Goal: Transaction & Acquisition: Purchase product/service

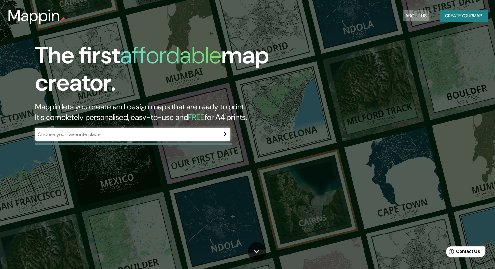
click at [421, 15] on button "About Us" at bounding box center [416, 16] width 26 height 12
click at [20, 16] on h3 "Mappin" at bounding box center [34, 16] width 52 height 18
click at [416, 16] on button "About Us" at bounding box center [416, 16] width 26 height 12
click at [405, 13] on button "About Us" at bounding box center [416, 16] width 26 height 12
click at [406, 15] on button "About Us" at bounding box center [416, 16] width 26 height 12
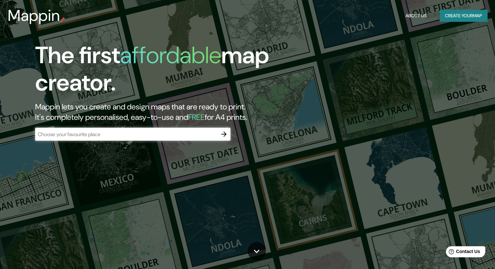
click at [406, 15] on button "About Us" at bounding box center [416, 16] width 26 height 12
click at [449, 14] on button "Create your map" at bounding box center [464, 16] width 48 height 12
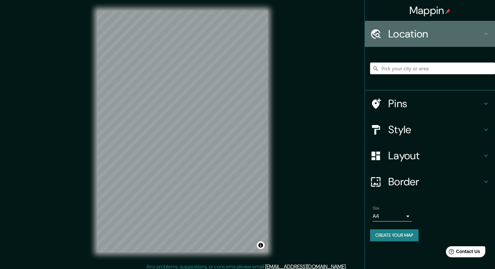
click at [449, 39] on h4 "Location" at bounding box center [435, 33] width 94 height 13
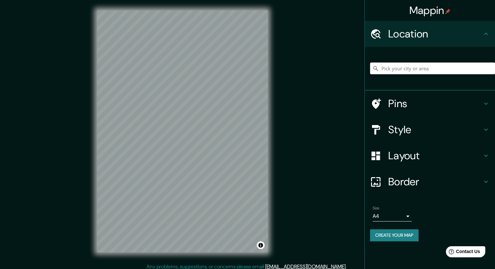
click at [449, 39] on h4 "Location" at bounding box center [435, 33] width 94 height 13
click at [401, 66] on input "Pick your city or area" at bounding box center [432, 68] width 125 height 12
click at [417, 71] on input "Pick your city or area" at bounding box center [432, 68] width 125 height 12
paste input "[GEOGRAPHIC_DATA]"
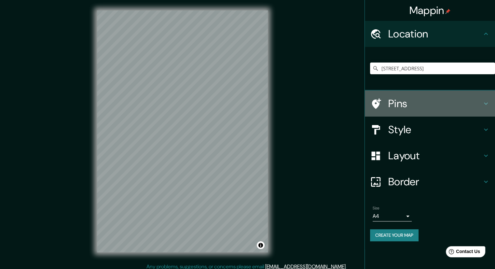
click at [411, 106] on h4 "Pins" at bounding box center [435, 103] width 94 height 13
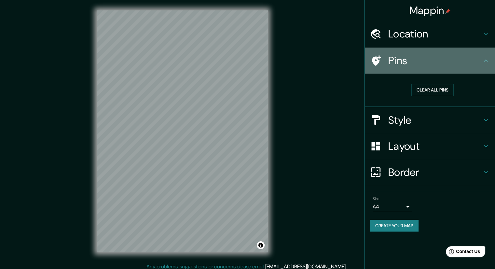
click at [487, 57] on icon at bounding box center [486, 61] width 8 height 8
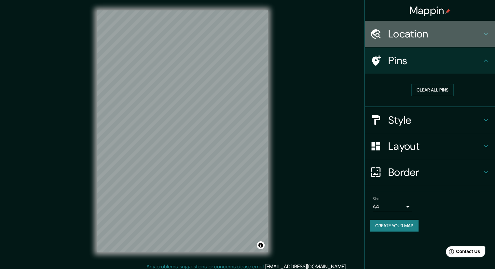
click at [482, 39] on div "Location" at bounding box center [430, 34] width 130 height 26
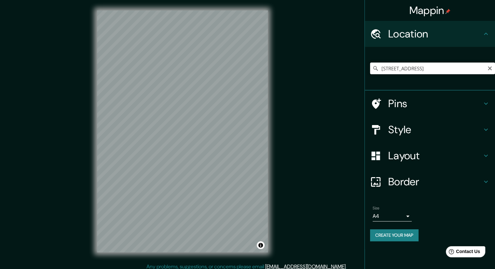
click at [432, 63] on input "[STREET_ADDRESS]" at bounding box center [432, 68] width 125 height 12
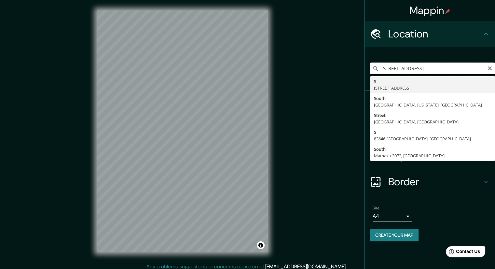
click at [436, 65] on input "[STREET_ADDRESS]" at bounding box center [432, 68] width 125 height 12
click at [437, 65] on input "[STREET_ADDRESS]" at bounding box center [432, 68] width 125 height 12
paste input "6°31'29"S 76°20'36"W255"
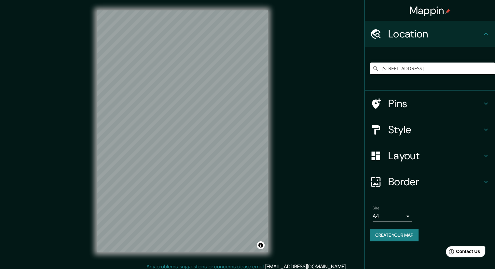
click at [454, 30] on h4 "Location" at bounding box center [435, 33] width 94 height 13
click at [465, 133] on h4 "Style" at bounding box center [435, 129] width 94 height 13
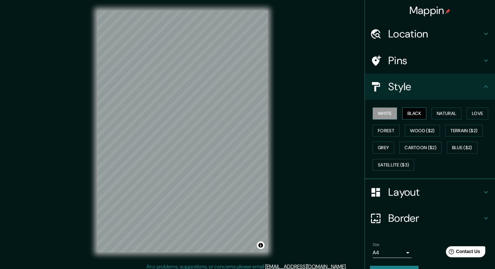
click at [420, 114] on button "Black" at bounding box center [414, 113] width 24 height 12
click at [442, 114] on button "Natural" at bounding box center [446, 113] width 30 height 12
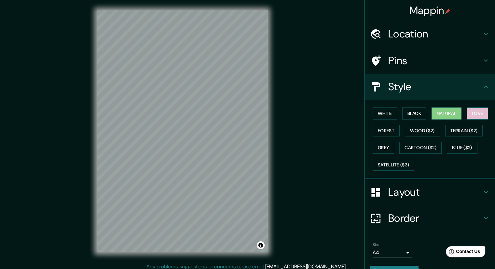
click at [468, 113] on button "Love" at bounding box center [477, 113] width 21 height 12
click at [383, 128] on button "Forest" at bounding box center [386, 131] width 27 height 12
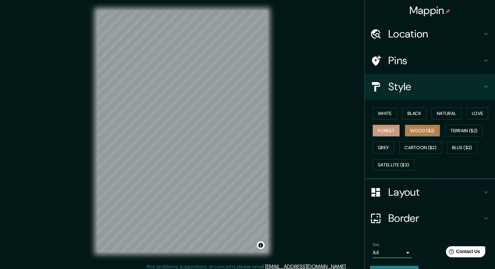
click at [413, 134] on button "Wood ($2)" at bounding box center [422, 131] width 35 height 12
click at [459, 126] on button "Terrain ($2)" at bounding box center [464, 131] width 38 height 12
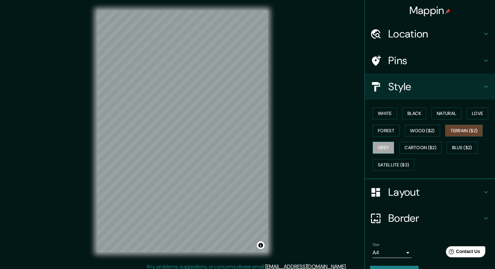
click at [385, 147] on button "Grey" at bounding box center [383, 148] width 21 height 12
click at [405, 147] on button "Cartoon ($2)" at bounding box center [420, 148] width 42 height 12
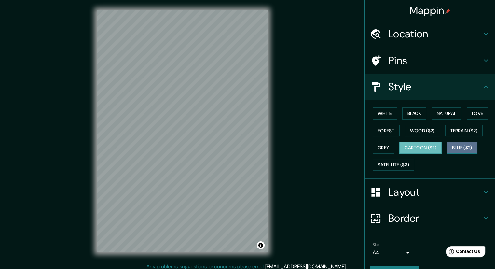
click at [453, 144] on button "Blue ($2)" at bounding box center [462, 148] width 31 height 12
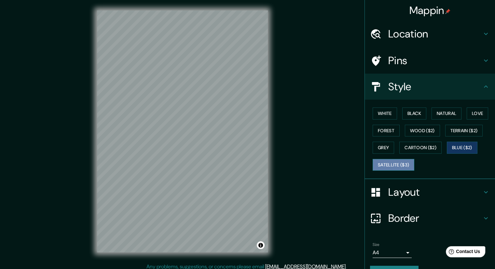
click at [393, 164] on button "Satellite ($3)" at bounding box center [394, 165] width 42 height 12
click at [388, 112] on button "White" at bounding box center [385, 113] width 24 height 12
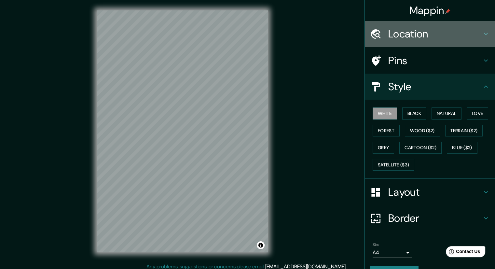
click at [419, 25] on div "Location" at bounding box center [430, 34] width 130 height 26
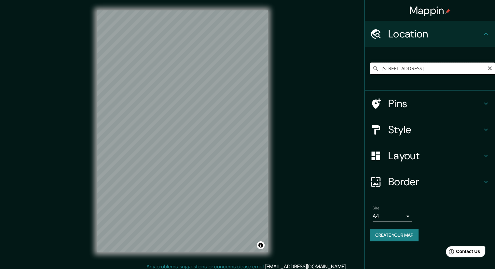
click at [426, 67] on input "[STREET_ADDRESS]" at bounding box center [432, 68] width 125 height 12
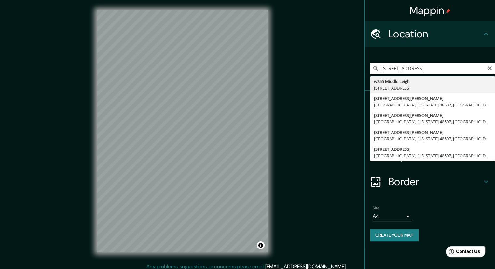
click at [426, 67] on input "[STREET_ADDRESS]" at bounding box center [432, 68] width 125 height 12
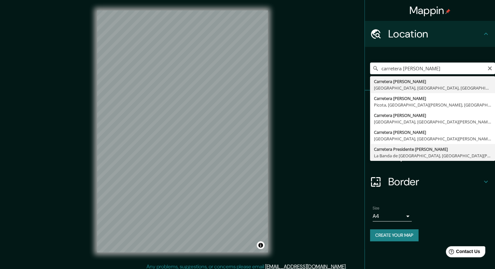
type input "Carretera Presidente [PERSON_NAME], [PERSON_NAME] de [GEOGRAPHIC_DATA], [GEOGRA…"
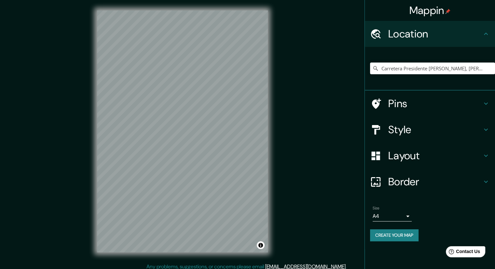
click at [486, 156] on icon at bounding box center [486, 156] width 8 height 8
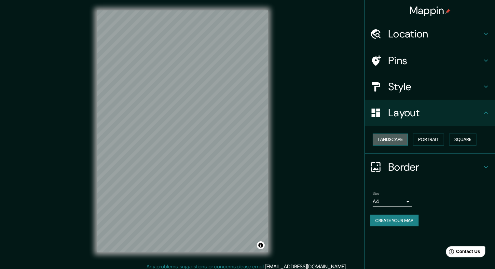
click at [400, 136] on button "Landscape" at bounding box center [390, 139] width 35 height 12
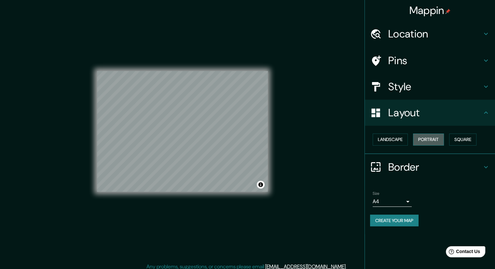
click at [429, 138] on button "Portrait" at bounding box center [428, 139] width 31 height 12
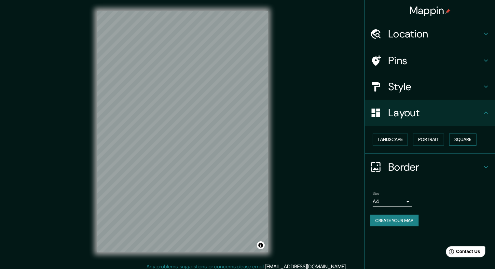
click at [461, 134] on button "Square" at bounding box center [462, 139] width 27 height 12
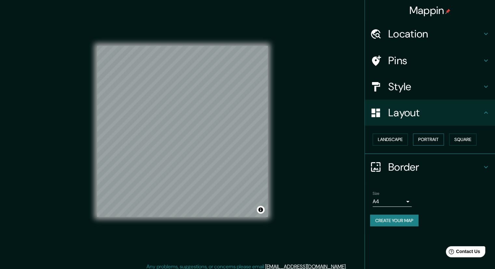
click at [435, 141] on button "Portrait" at bounding box center [428, 139] width 31 height 12
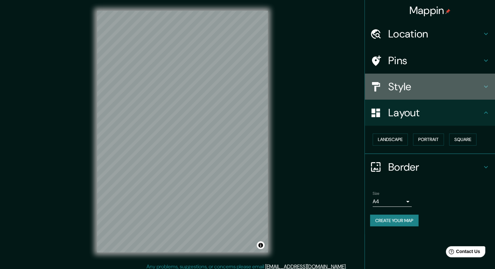
click at [480, 88] on h4 "Style" at bounding box center [435, 86] width 94 height 13
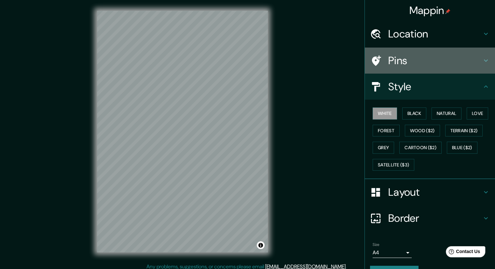
click at [475, 60] on h4 "Pins" at bounding box center [435, 60] width 94 height 13
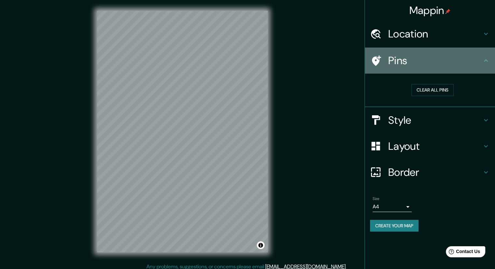
click at [485, 59] on icon at bounding box center [486, 60] width 4 height 2
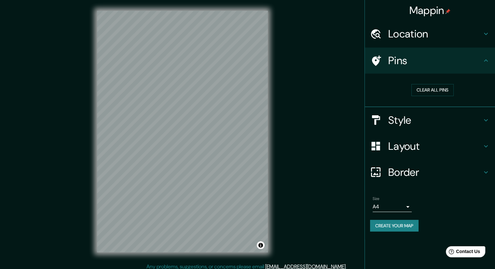
click at [484, 168] on icon at bounding box center [486, 172] width 8 height 8
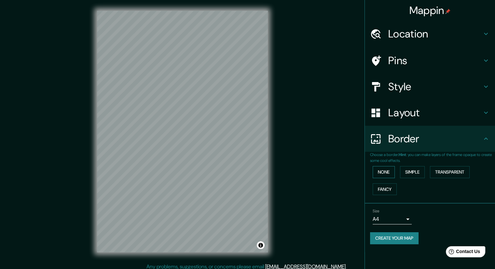
click at [391, 171] on button "None" at bounding box center [384, 172] width 22 height 12
click at [402, 171] on button "Simple" at bounding box center [412, 172] width 25 height 12
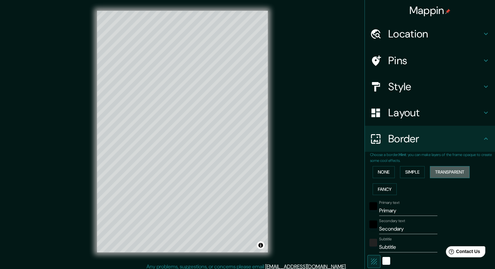
click at [445, 171] on button "Transparent" at bounding box center [450, 172] width 40 height 12
click at [385, 187] on button "Fancy" at bounding box center [385, 189] width 24 height 12
click at [384, 174] on button "None" at bounding box center [384, 172] width 22 height 12
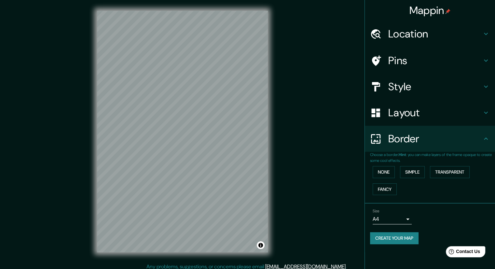
click at [400, 237] on button "Create your map" at bounding box center [394, 238] width 48 height 12
click at [407, 241] on div "Create your map" at bounding box center [430, 238] width 120 height 12
click at [400, 240] on button "Create your map" at bounding box center [394, 238] width 48 height 12
drag, startPoint x: 216, startPoint y: 180, endPoint x: 286, endPoint y: 211, distance: 76.3
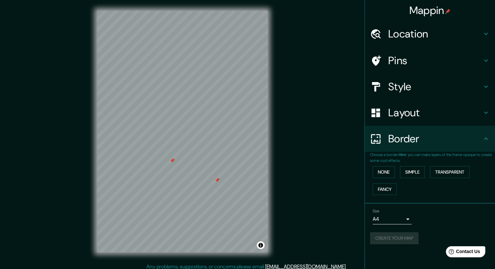
click at [286, 211] on div "Mappin Location Carretera Presidente [PERSON_NAME], [PERSON_NAME][GEOGRAPHIC_DA…" at bounding box center [247, 136] width 495 height 273
drag, startPoint x: 219, startPoint y: 181, endPoint x: 216, endPoint y: 179, distance: 3.7
click at [216, 178] on div at bounding box center [216, 179] width 5 height 5
click at [172, 160] on div at bounding box center [172, 160] width 5 height 5
click at [383, 236] on button "Create your map" at bounding box center [394, 238] width 48 height 12
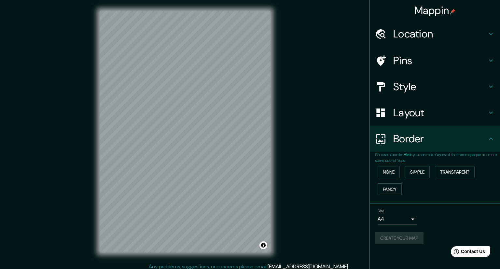
click at [409, 219] on body "Mappin Location Carretera Presidente [PERSON_NAME], [PERSON_NAME][GEOGRAPHIC_DA…" at bounding box center [250, 134] width 500 height 269
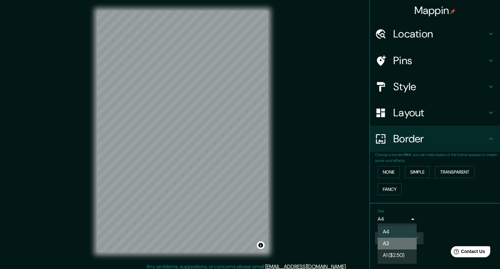
click at [406, 238] on li "A3" at bounding box center [396, 244] width 39 height 12
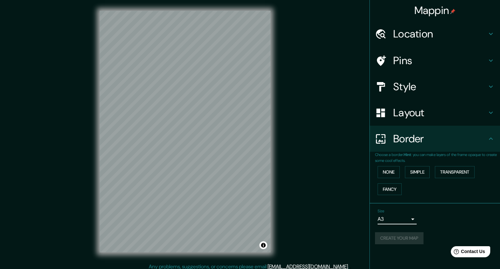
click at [407, 219] on body "Mappin Location Carretera Presidente [PERSON_NAME], [PERSON_NAME][GEOGRAPHIC_DA…" at bounding box center [250, 134] width 500 height 269
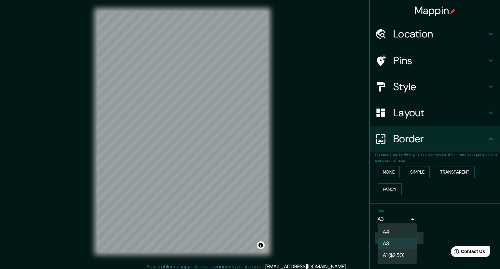
click at [400, 253] on li "A1 ($2.50)" at bounding box center [396, 255] width 39 height 12
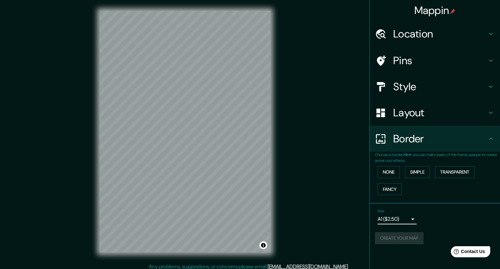
click at [407, 221] on body "Mappin Location Carretera Presidente [PERSON_NAME], [PERSON_NAME][GEOGRAPHIC_DA…" at bounding box center [250, 134] width 500 height 269
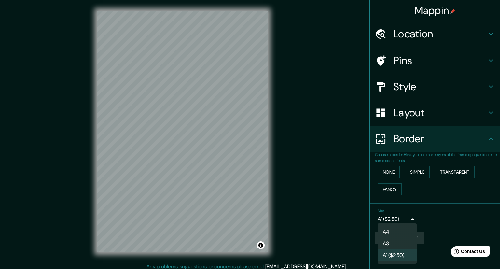
click at [401, 231] on li "A4" at bounding box center [396, 232] width 39 height 12
type input "single"
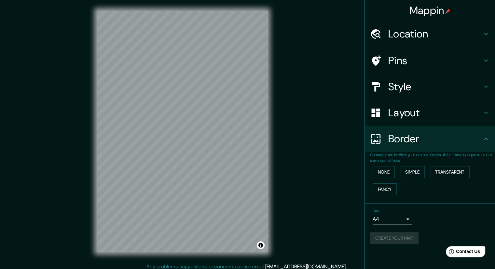
click at [408, 237] on div "Create your map" at bounding box center [430, 238] width 120 height 12
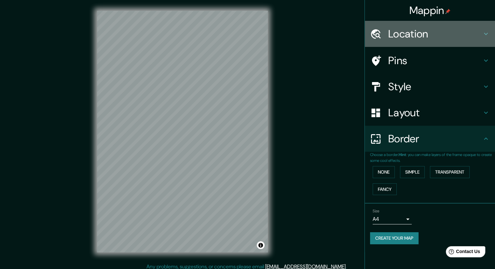
click at [430, 34] on h4 "Location" at bounding box center [435, 33] width 94 height 13
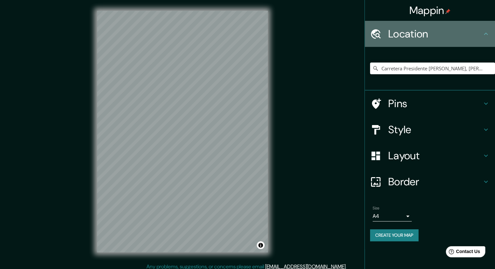
click at [430, 34] on h4 "Location" at bounding box center [435, 33] width 94 height 13
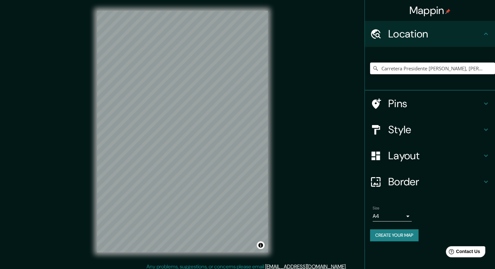
click at [483, 99] on div "Pins" at bounding box center [430, 103] width 130 height 26
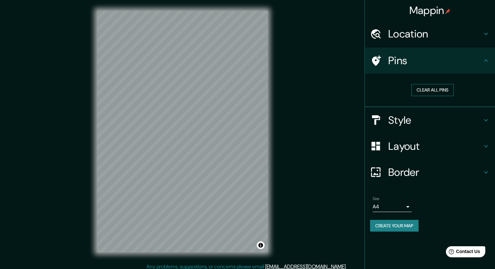
click at [445, 94] on button "Clear all pins" at bounding box center [432, 90] width 42 height 12
click at [464, 118] on h4 "Style" at bounding box center [435, 120] width 94 height 13
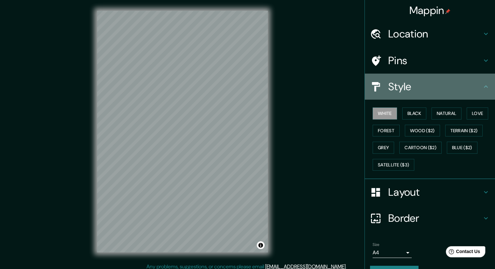
click at [486, 90] on div "Style" at bounding box center [430, 87] width 130 height 26
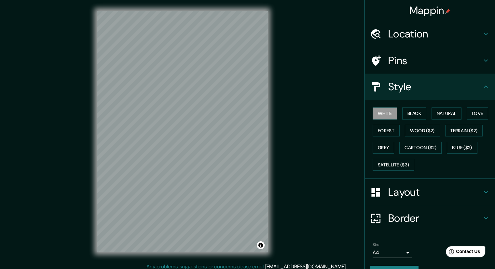
click at [483, 191] on icon at bounding box center [486, 192] width 8 height 8
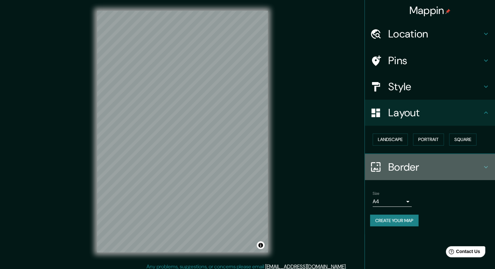
click at [482, 164] on icon at bounding box center [486, 167] width 8 height 8
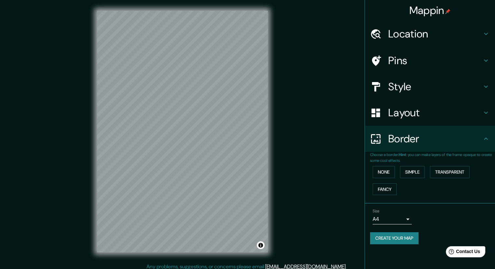
click at [438, 220] on div "Size A4 single" at bounding box center [430, 216] width 120 height 21
click at [405, 237] on button "Create your map" at bounding box center [394, 238] width 48 height 12
click at [382, 170] on button "None" at bounding box center [384, 172] width 22 height 12
click at [398, 234] on div "Create your map" at bounding box center [430, 238] width 120 height 12
